Goal: Information Seeking & Learning: Learn about a topic

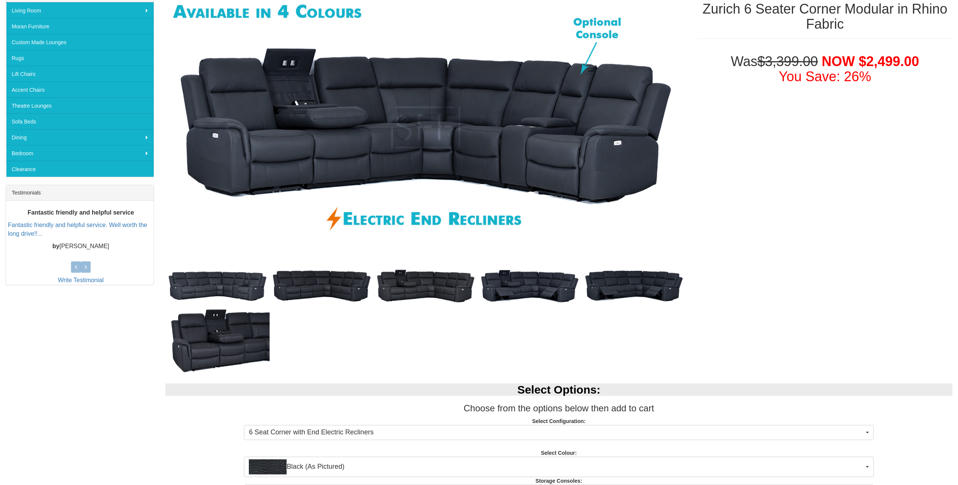
scroll to position [227, 0]
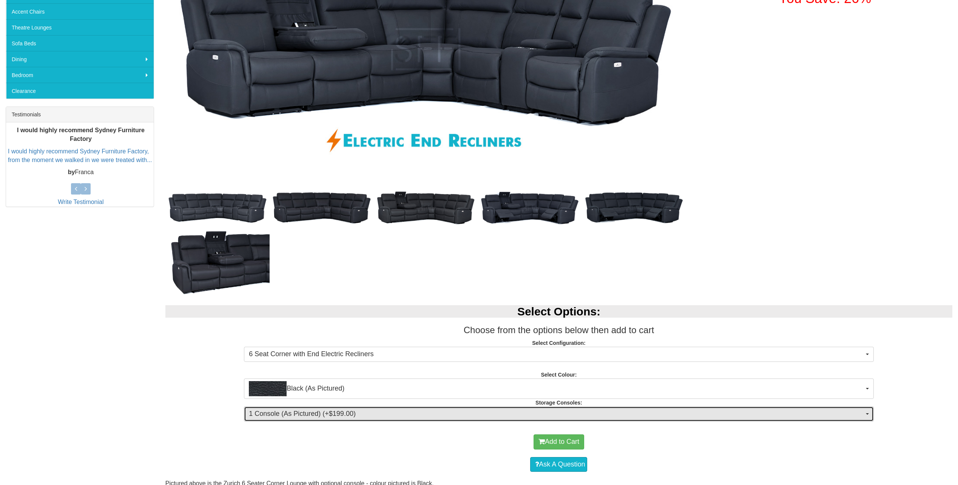
click at [381, 412] on span "1 Console (As Pictured) (+$199.00)" at bounding box center [556, 414] width 615 height 10
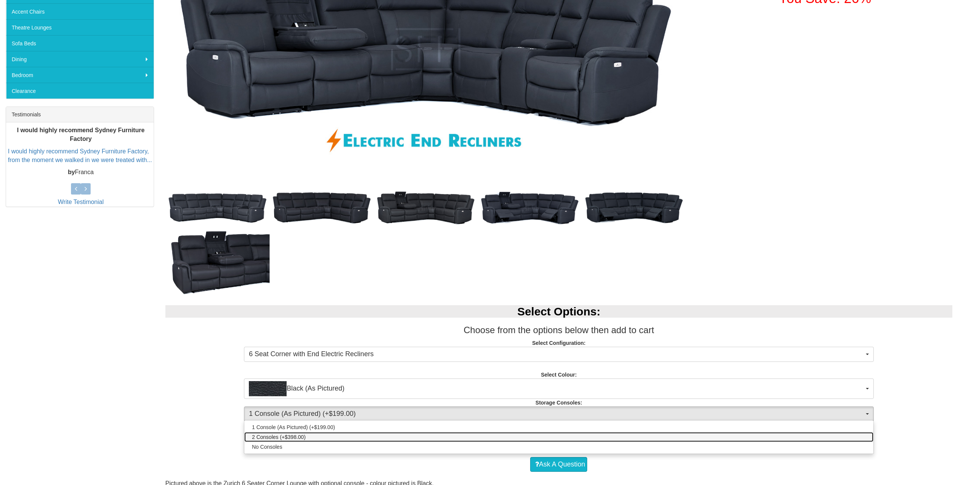
click at [270, 436] on span "2 Consoles (+$398.00)" at bounding box center [279, 437] width 54 height 8
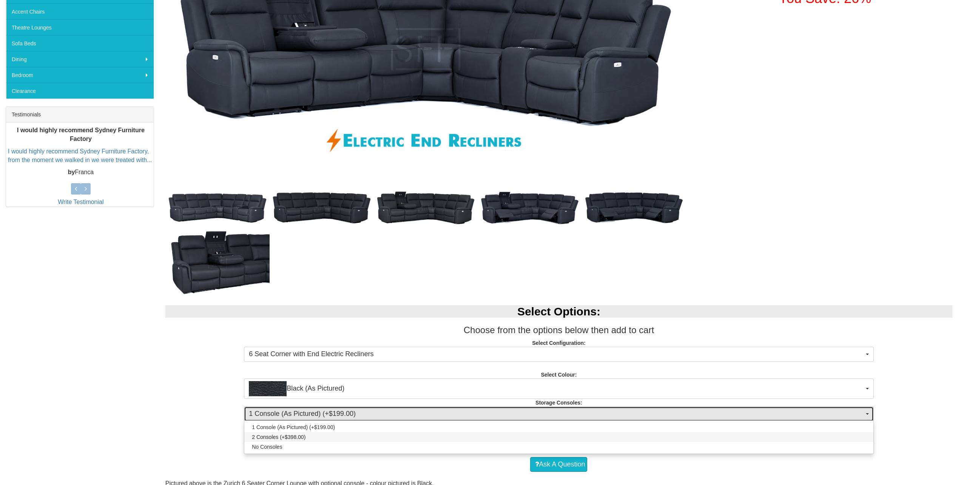
select select "1476"
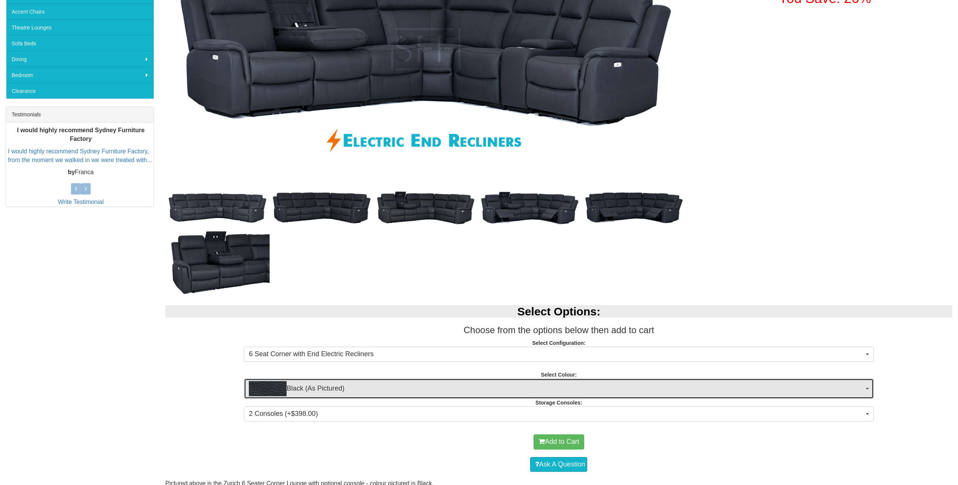
click at [302, 387] on span "Black (As Pictured)" at bounding box center [556, 388] width 615 height 15
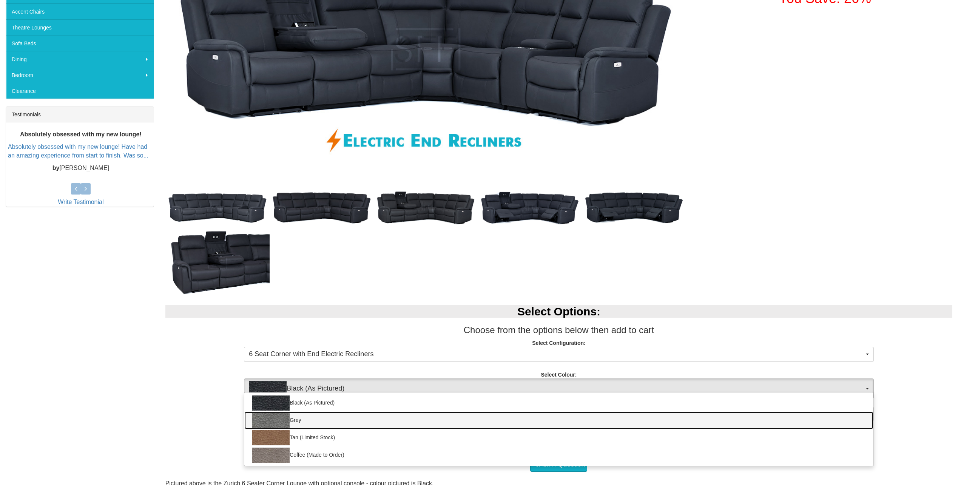
click at [269, 417] on img at bounding box center [271, 420] width 38 height 15
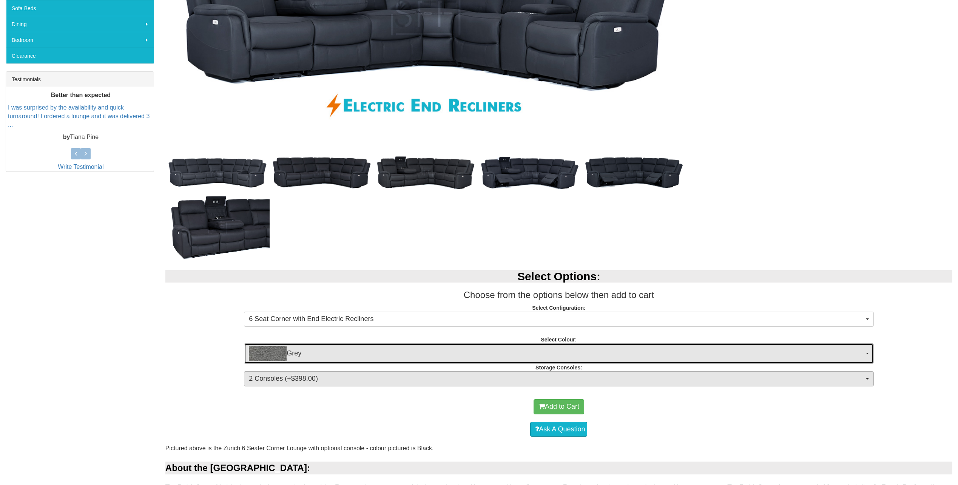
scroll to position [264, 0]
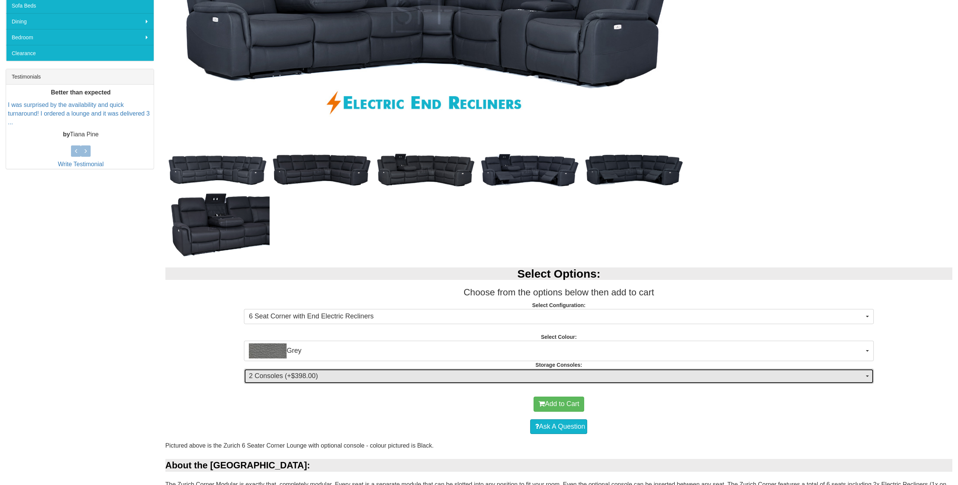
click at [269, 377] on span "2 Consoles (+$398.00)" at bounding box center [556, 376] width 615 height 10
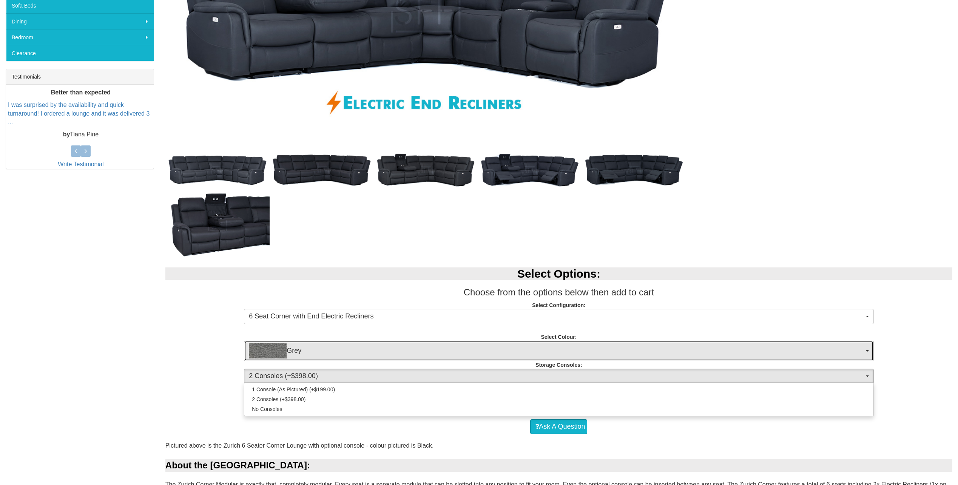
click at [263, 350] on img "button" at bounding box center [268, 350] width 38 height 15
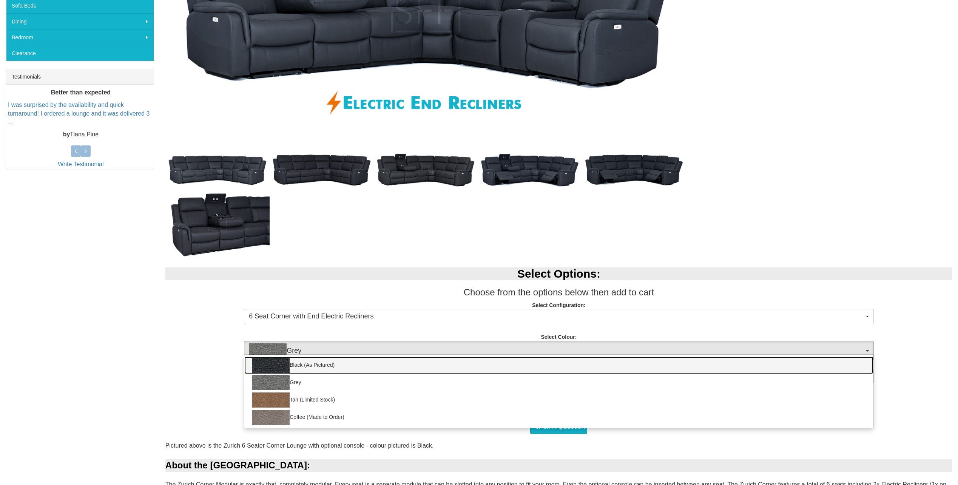
click at [266, 361] on img at bounding box center [271, 365] width 38 height 15
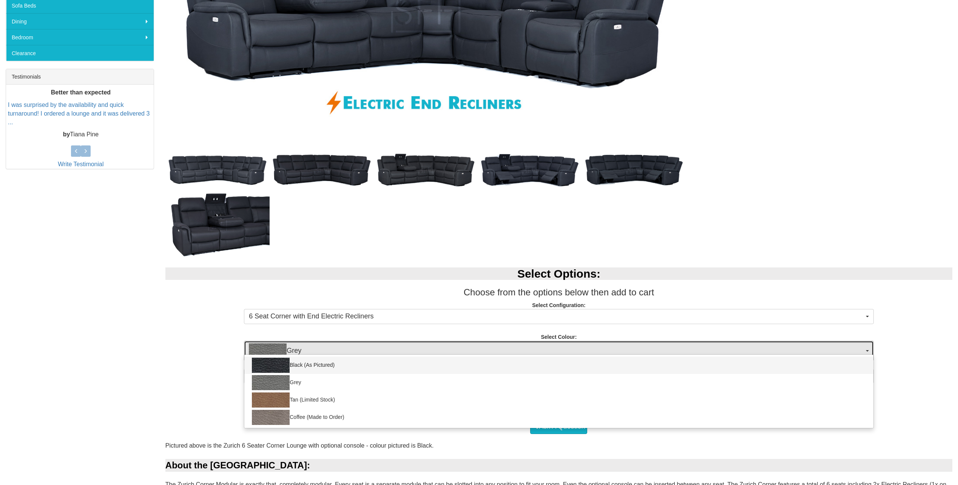
select select "1627"
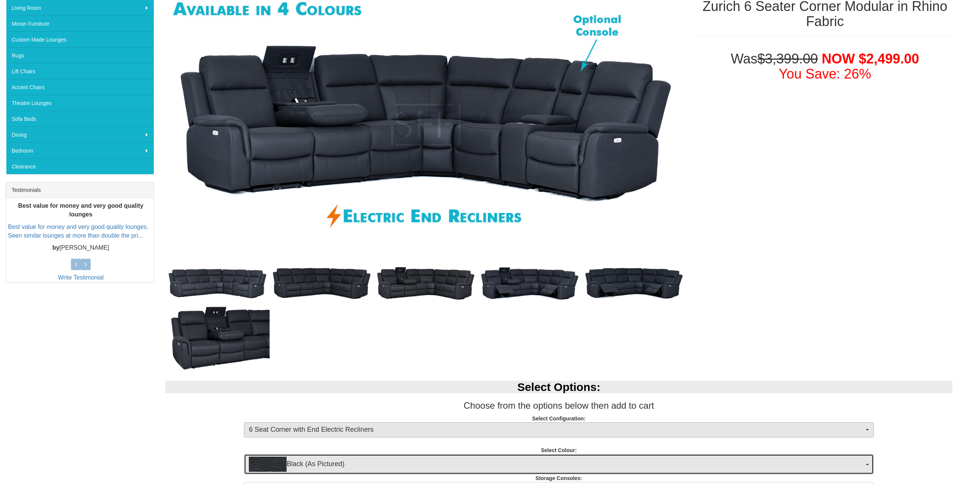
scroll to position [113, 0]
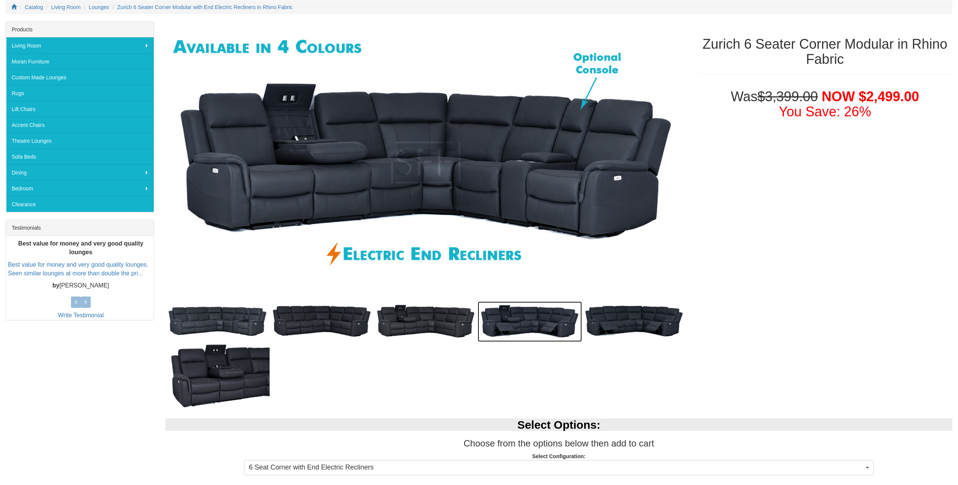
click at [509, 320] on img at bounding box center [530, 321] width 104 height 40
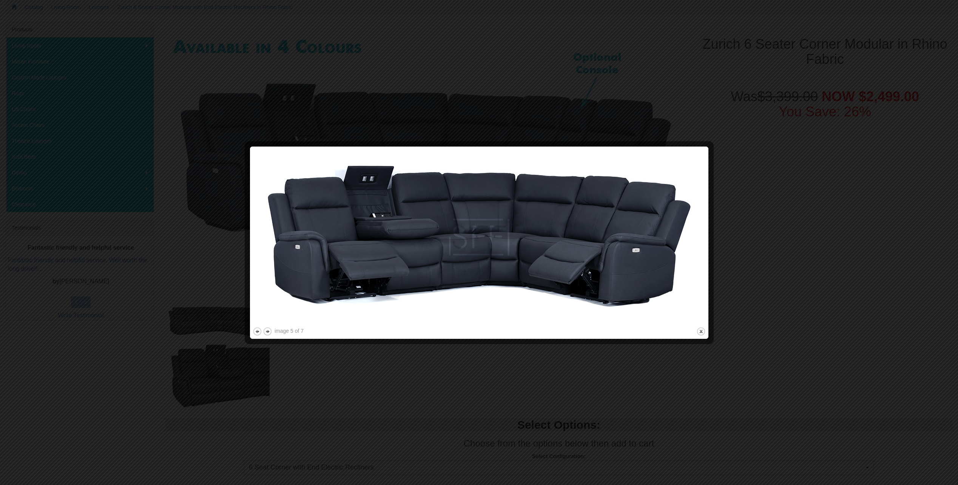
click at [820, 199] on div at bounding box center [479, 242] width 958 height 485
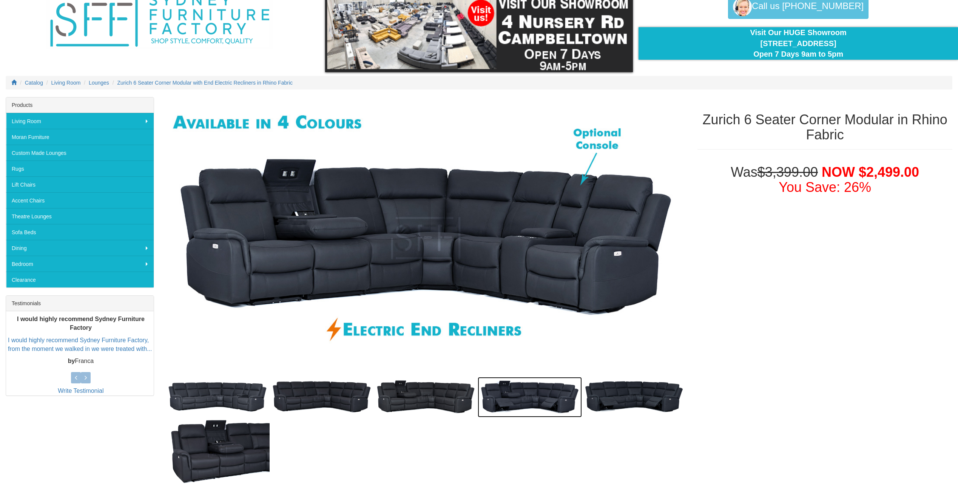
scroll to position [0, 0]
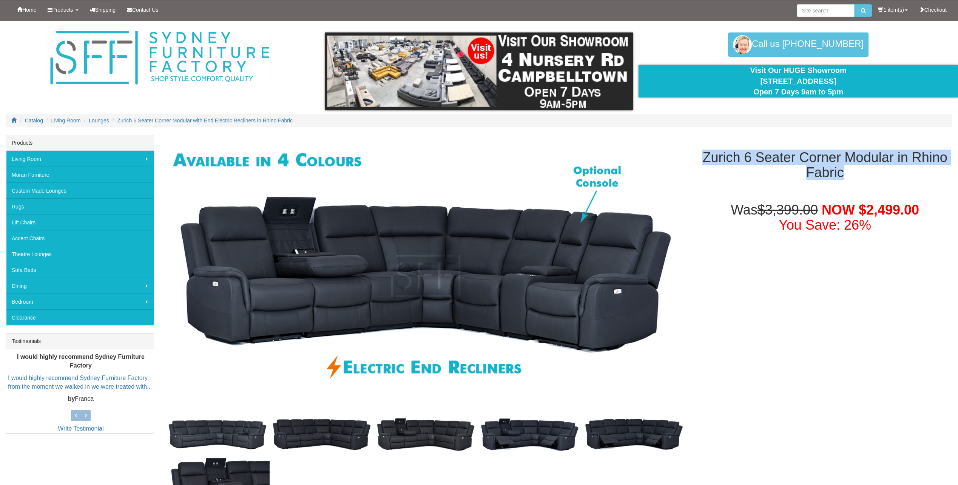
drag, startPoint x: 701, startPoint y: 157, endPoint x: 926, endPoint y: 171, distance: 225.1
click at [926, 171] on h1 "Zurich 6 Seater Corner Modular in Rhino Fabric" at bounding box center [824, 165] width 255 height 30
copy h1 "Zurich 6 Seater Corner Modular in Rhino Fabric"
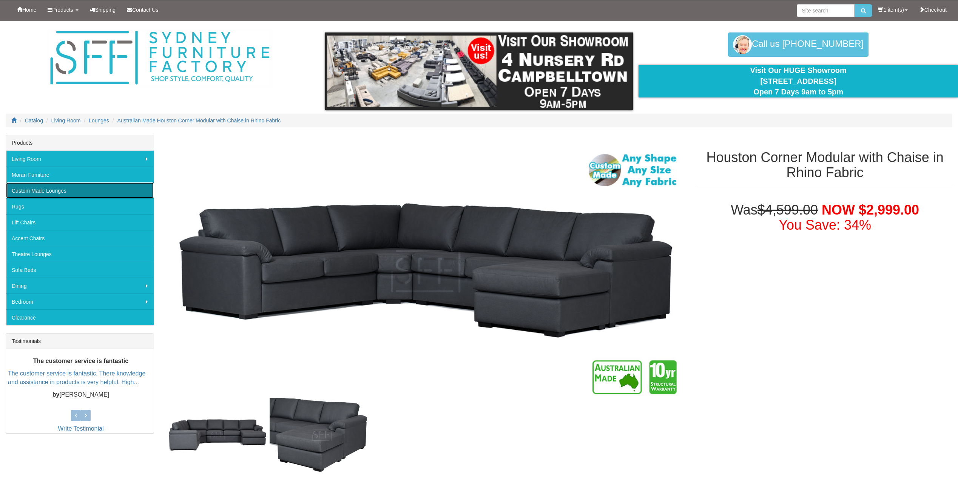
click at [59, 190] on link "Custom Made Lounges" at bounding box center [80, 190] width 148 height 16
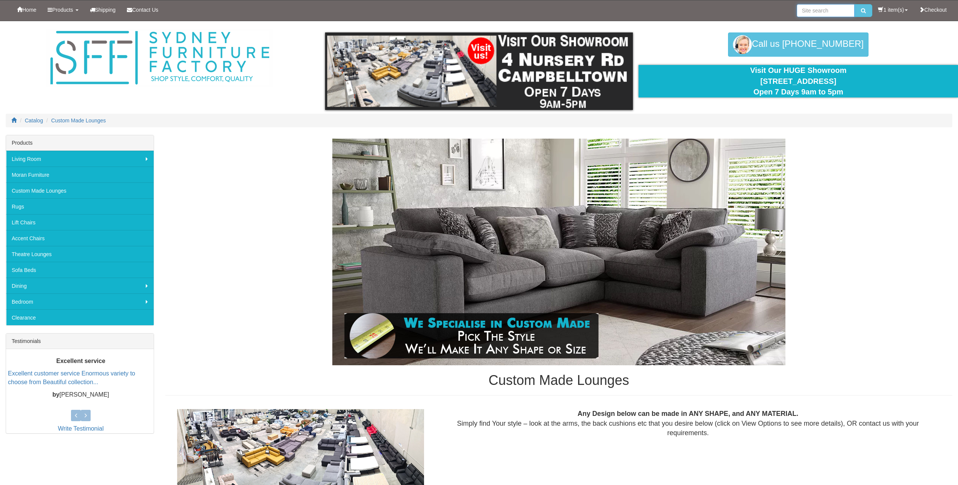
click at [816, 10] on input "search" at bounding box center [826, 10] width 58 height 13
type input "reversible"
click at [854, 4] on button "submit" at bounding box center [863, 10] width 18 height 13
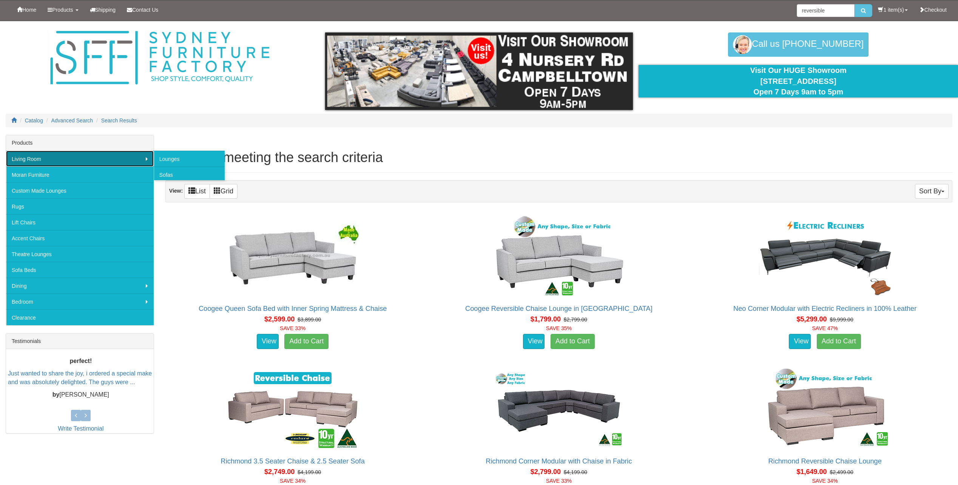
click at [112, 159] on link "Living Room" at bounding box center [80, 159] width 148 height 16
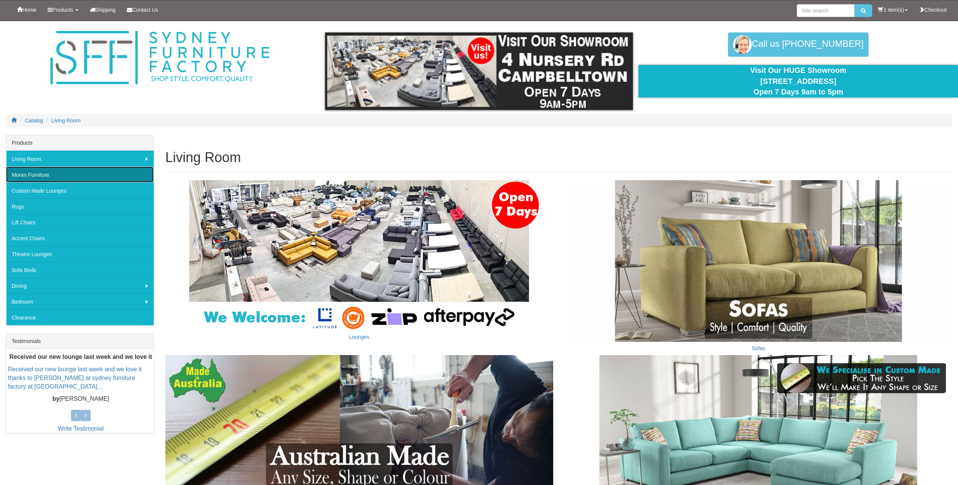
click at [77, 175] on link "Moran Furniture" at bounding box center [80, 174] width 148 height 16
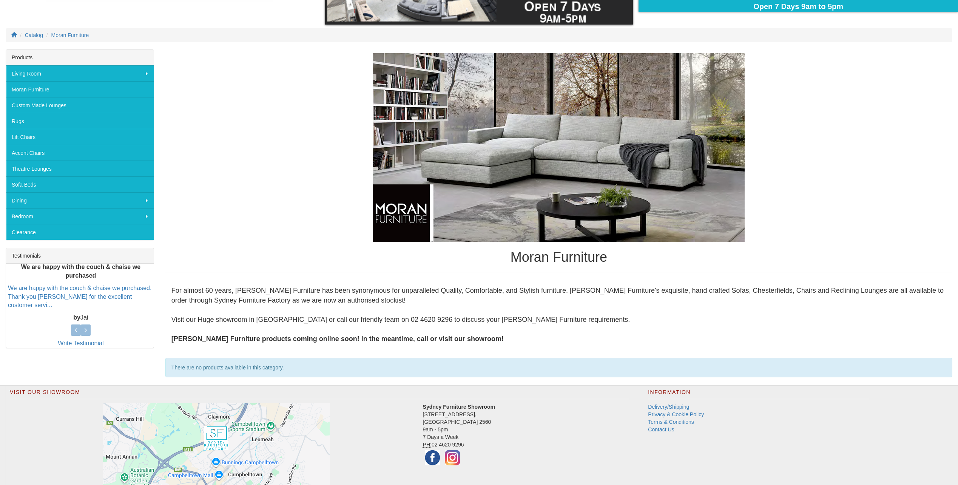
scroll to position [23, 0]
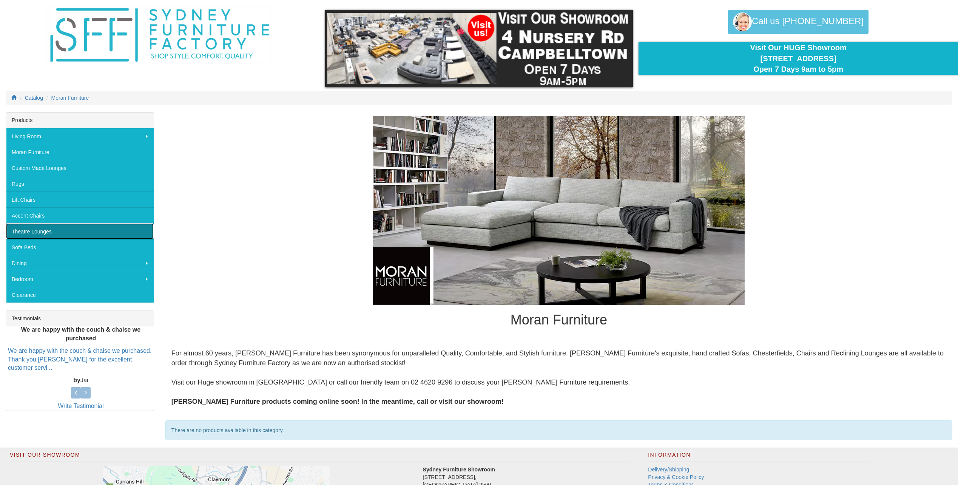
click at [44, 231] on link "Theatre Lounges" at bounding box center [80, 231] width 148 height 16
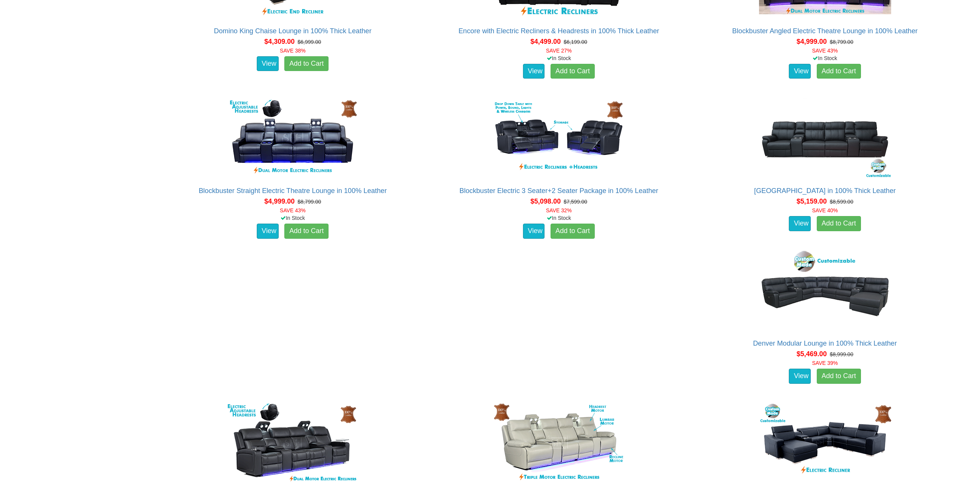
scroll to position [2341, 0]
